Goal: Book appointment/travel/reservation

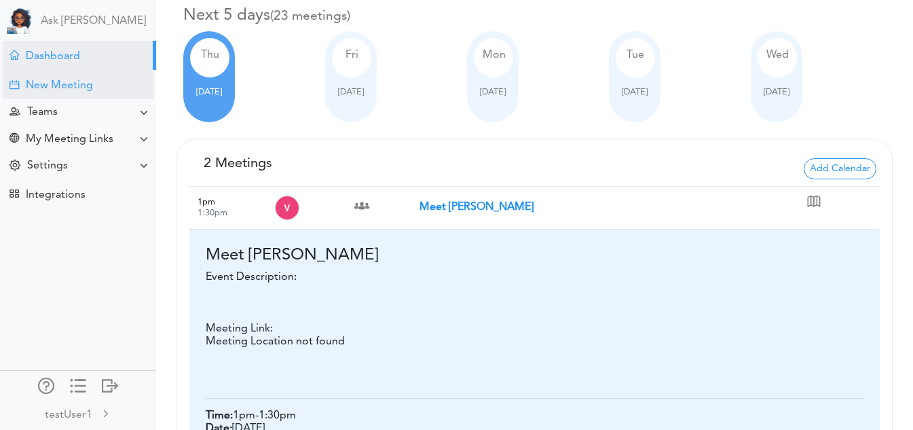
scroll to position [90, 0]
click at [101, 95] on div "New Meeting" at bounding box center [78, 84] width 151 height 29
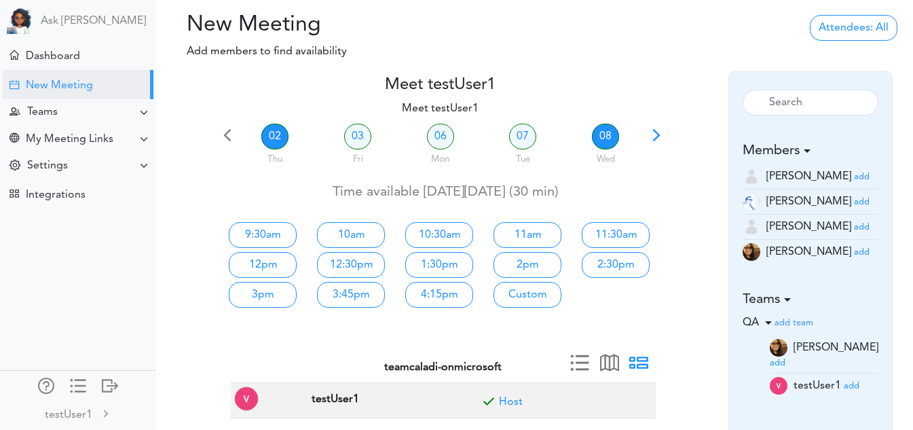
click at [604, 129] on link "08" at bounding box center [605, 137] width 27 height 26
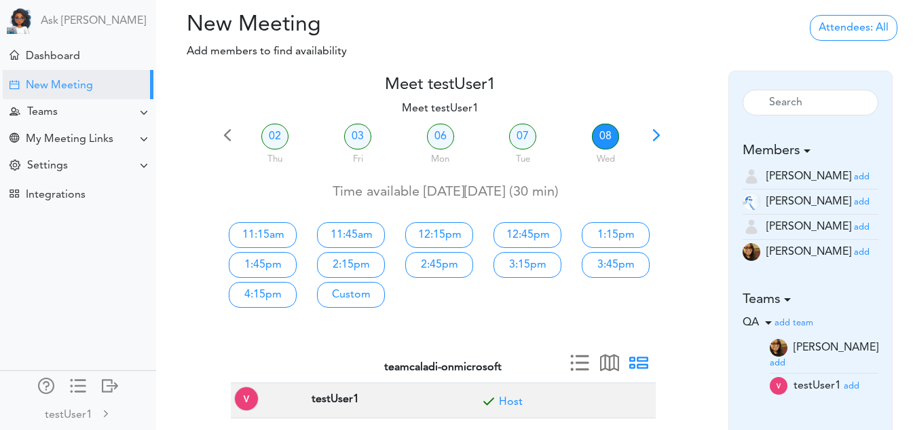
click at [658, 132] on span at bounding box center [656, 139] width 19 height 19
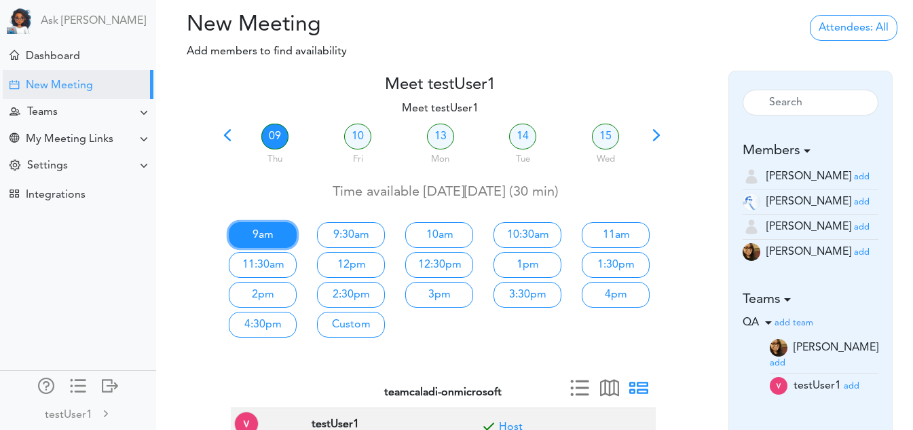
click at [253, 232] on link "9am" at bounding box center [263, 235] width 68 height 26
type input "Meet testUser1"
type input "https://meet.google.com/rbk-edwb-ijn"
type input "2025-10-09T09:00"
type input "2025-10-09T09:30"
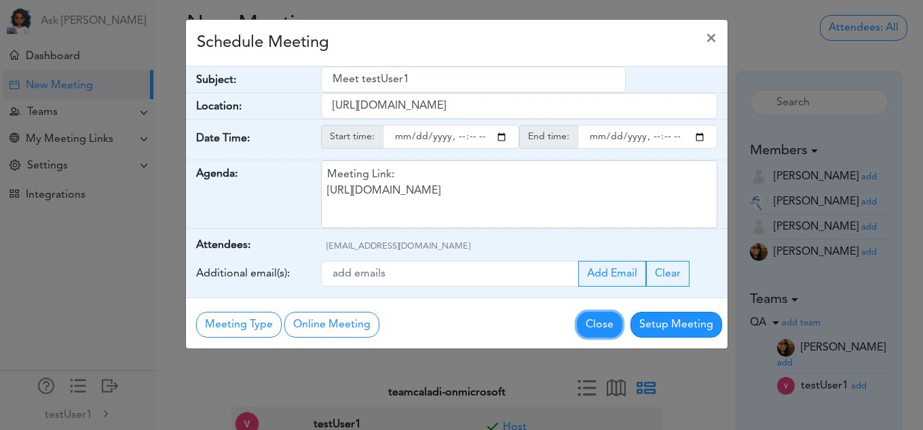
click at [604, 337] on button "Close" at bounding box center [599, 325] width 45 height 26
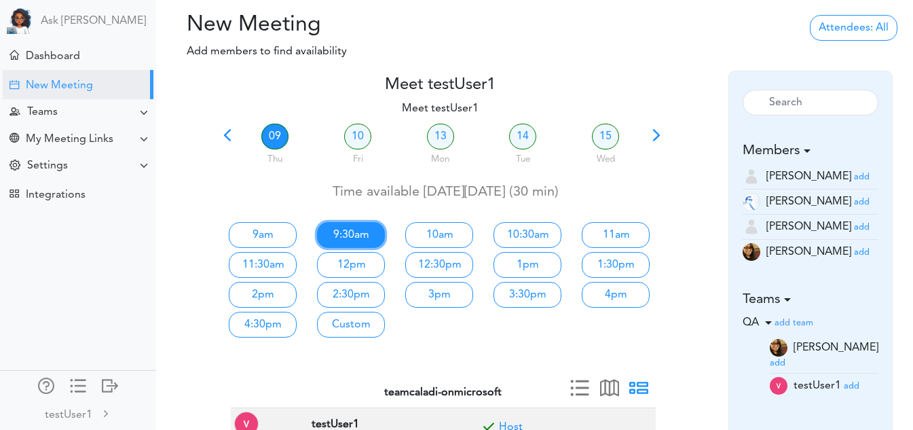
click at [360, 233] on link "9:30am" at bounding box center [351, 235] width 68 height 26
type input "Meet testUser1"
type input "https://meet.google.com/rbk-edwb-ijn"
type input "2025-10-09T09:30"
type input "2025-10-09T10:00"
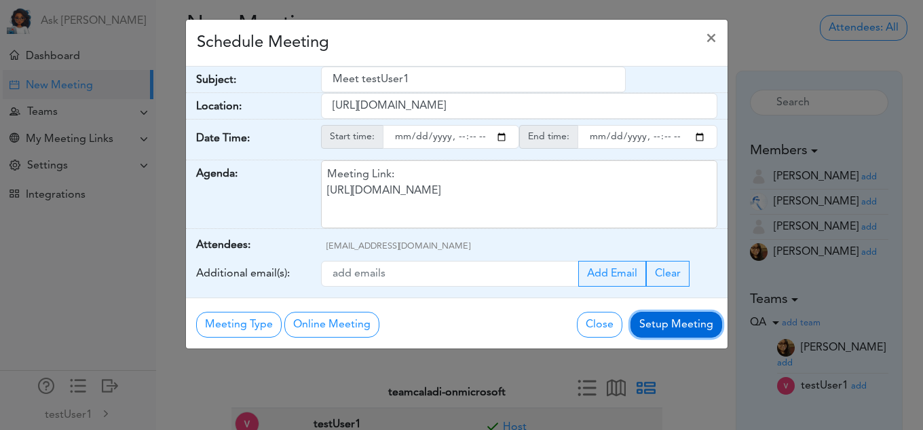
click at [663, 325] on button "Setup Meeting" at bounding box center [677, 325] width 92 height 26
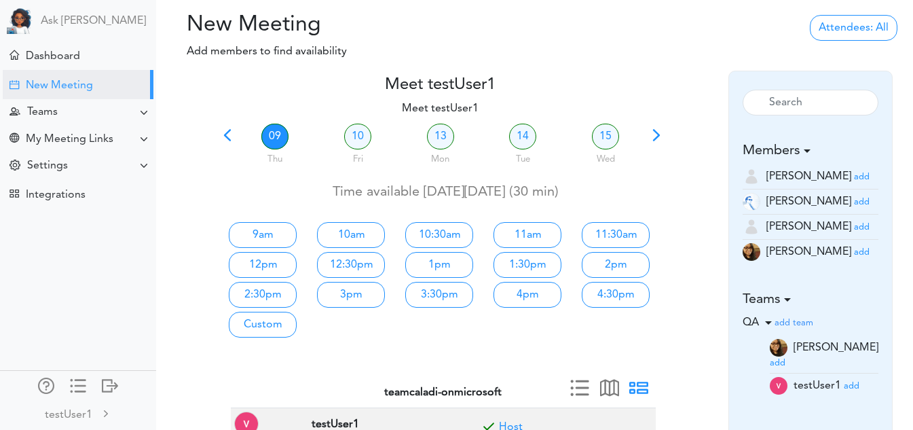
click at [652, 142] on span at bounding box center [656, 139] width 19 height 19
